Goal: Information Seeking & Learning: Learn about a topic

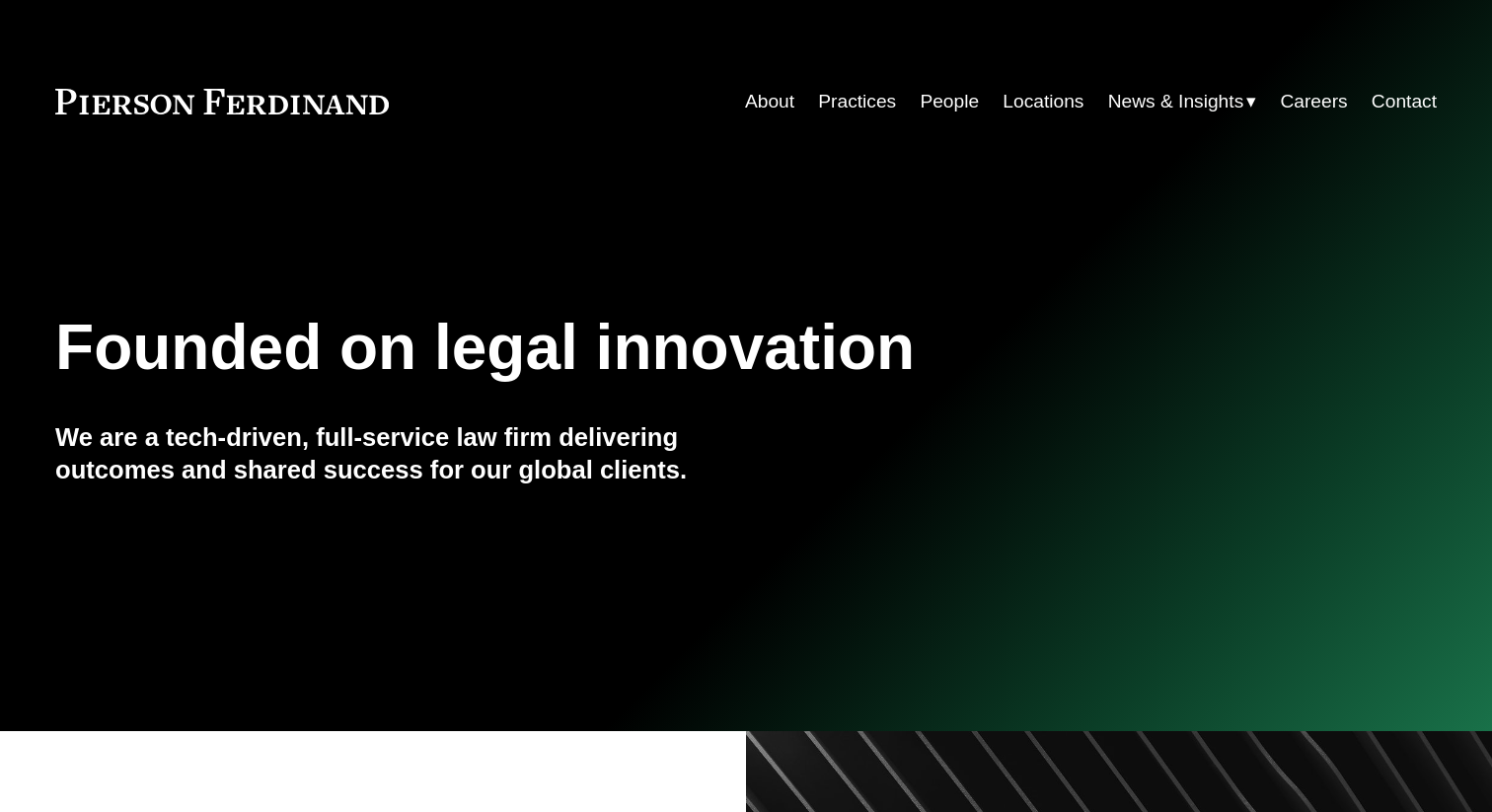
click at [937, 271] on div "Founded on legal innovation We are a tech-driven, full-service law firm deliver…" at bounding box center [746, 437] width 1492 height 535
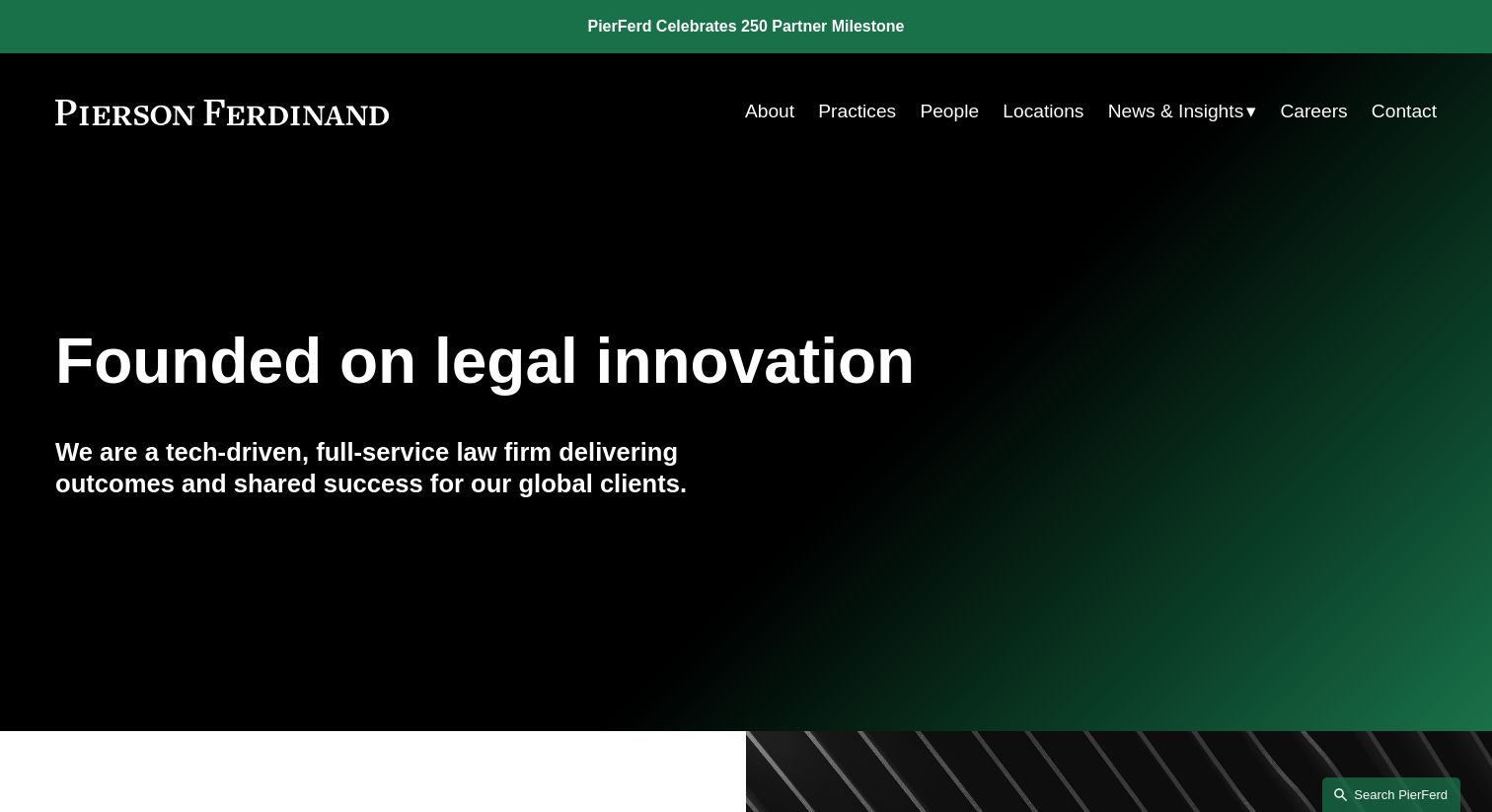
click at [1409, 781] on link "Search this site" at bounding box center [1391, 794] width 138 height 35
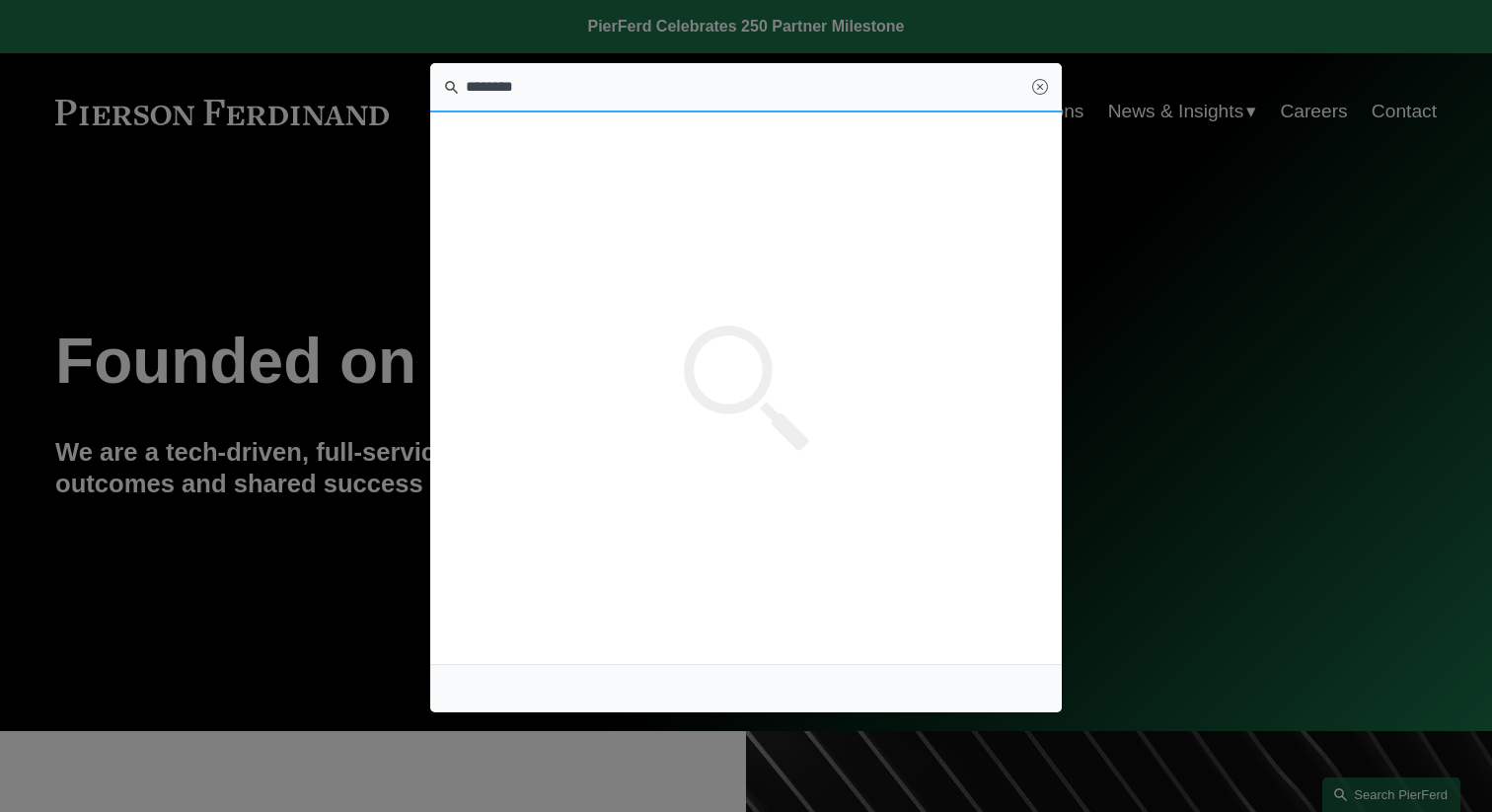
type input "********"
drag, startPoint x: 1039, startPoint y: 89, endPoint x: 784, endPoint y: 77, distance: 255.3
click at [1039, 89] on link "Close" at bounding box center [1040, 87] width 16 height 16
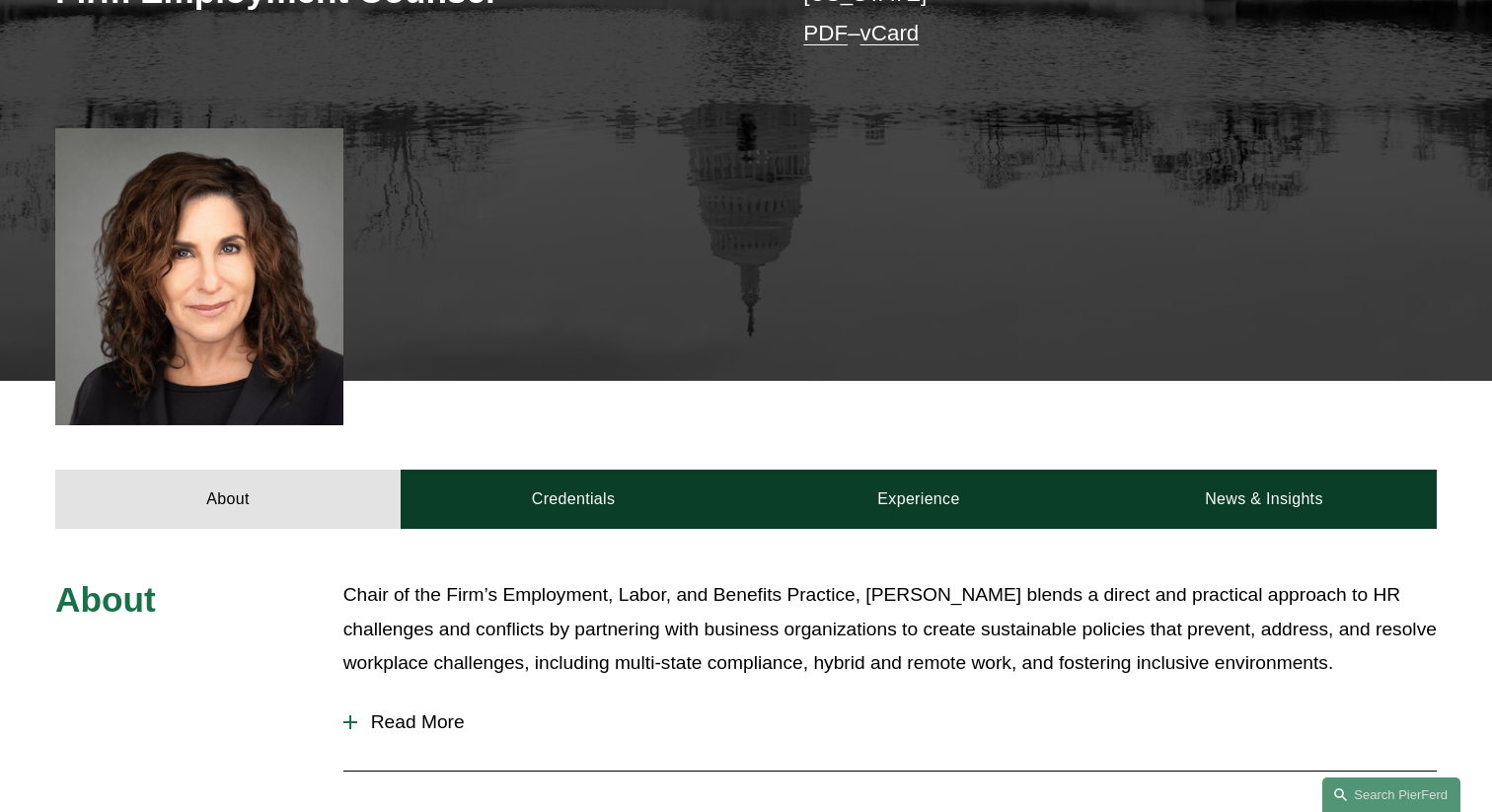
scroll to position [617, 0]
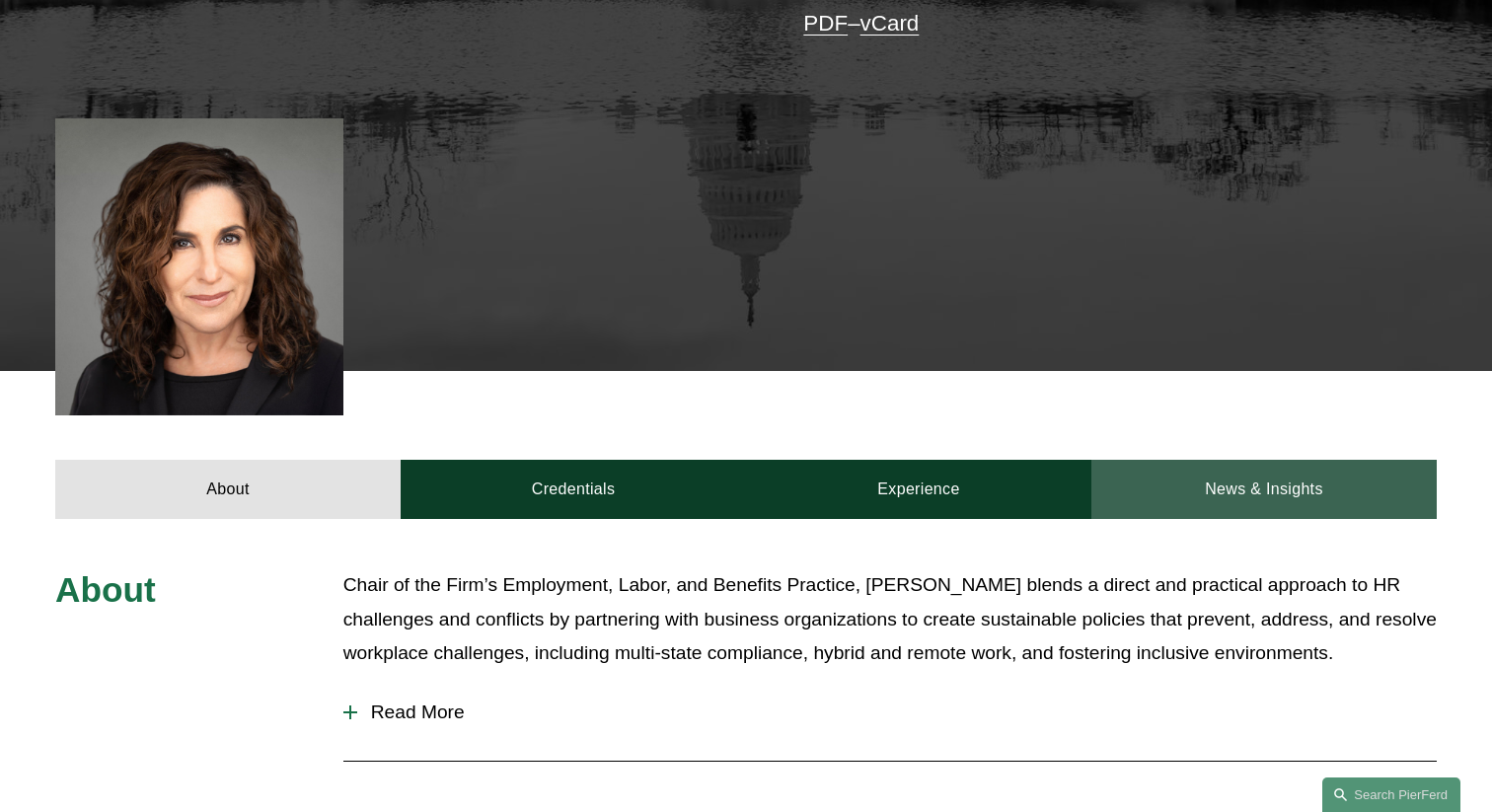
click at [1272, 459] on link "News & Insights" at bounding box center [1264, 489] width 346 height 59
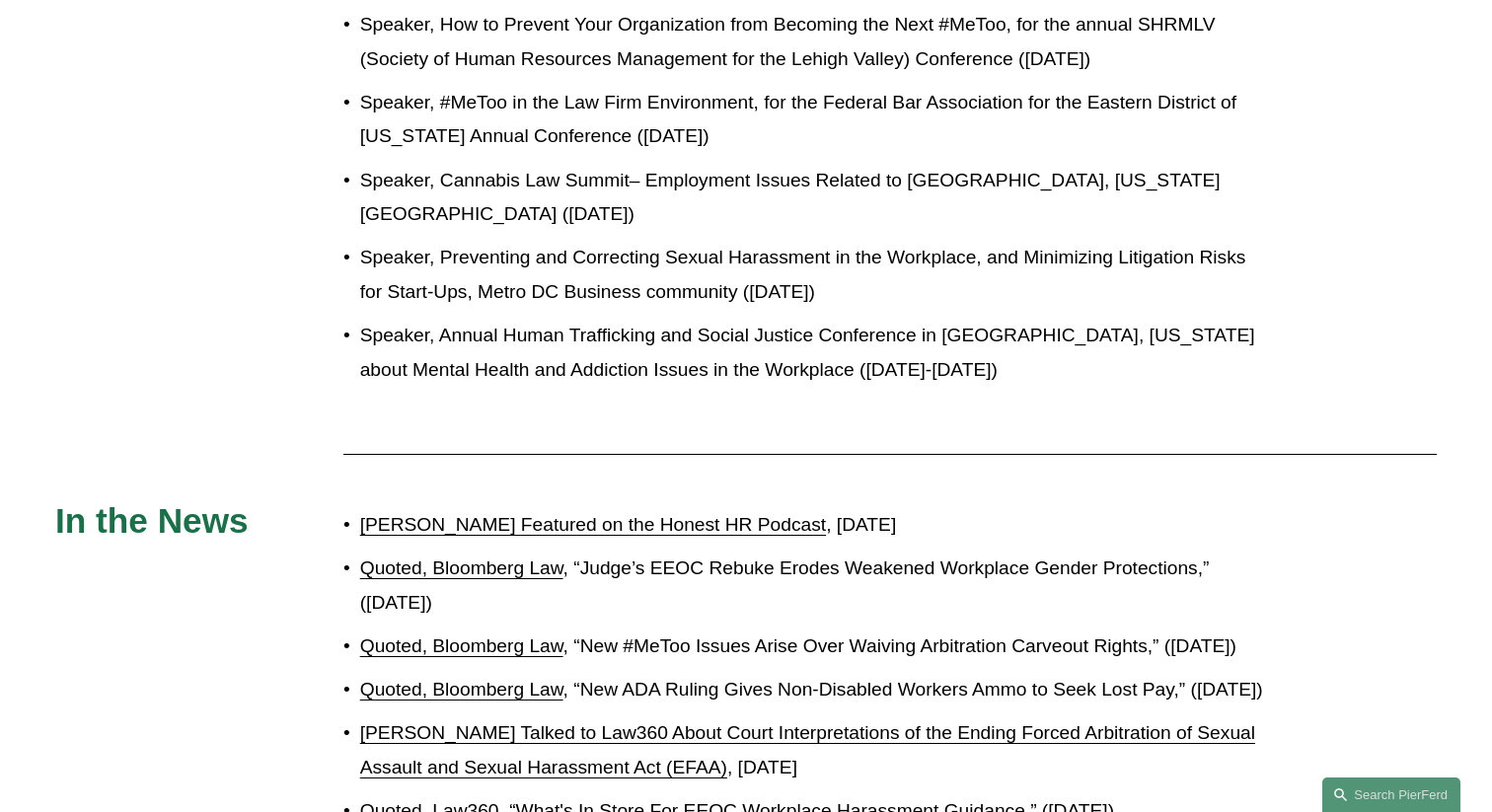
scroll to position [2461, 0]
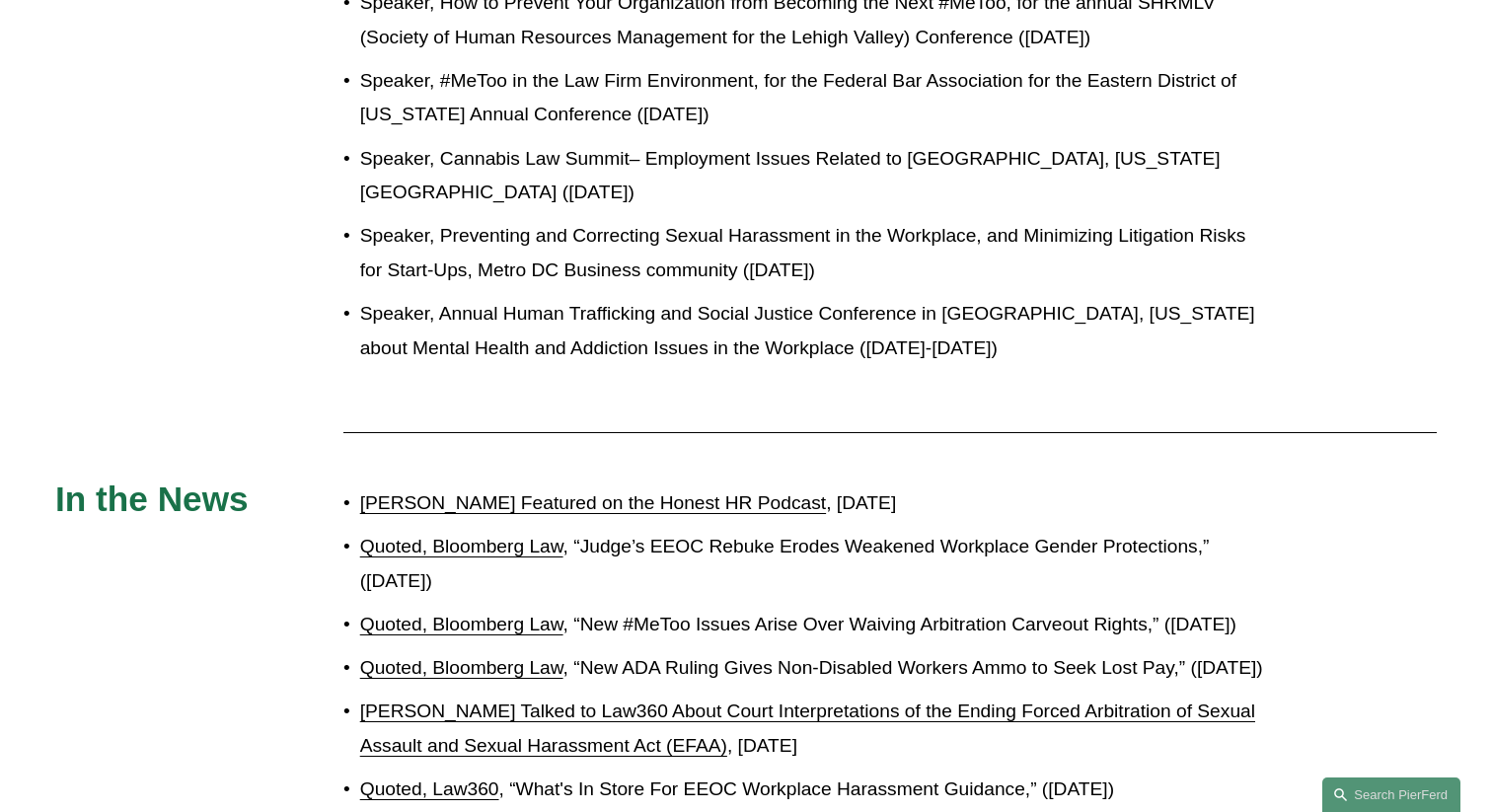
click at [628, 261] on p "Speaker, Preventing and Correcting Sexual Harassment in the Workplace, and Mini…" at bounding box center [811, 253] width 904 height 68
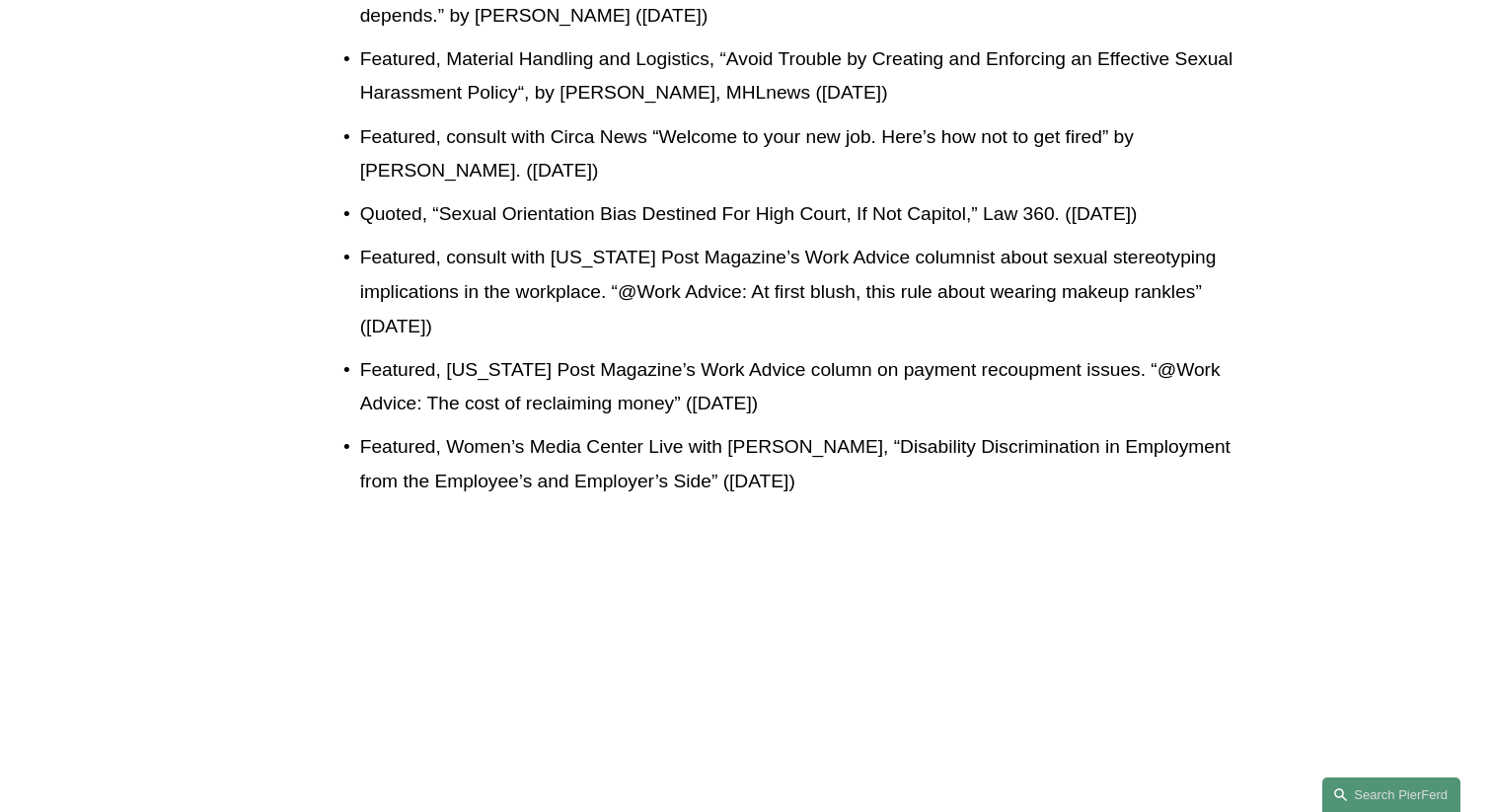
scroll to position [6088, 0]
